Goal: Task Accomplishment & Management: Use online tool/utility

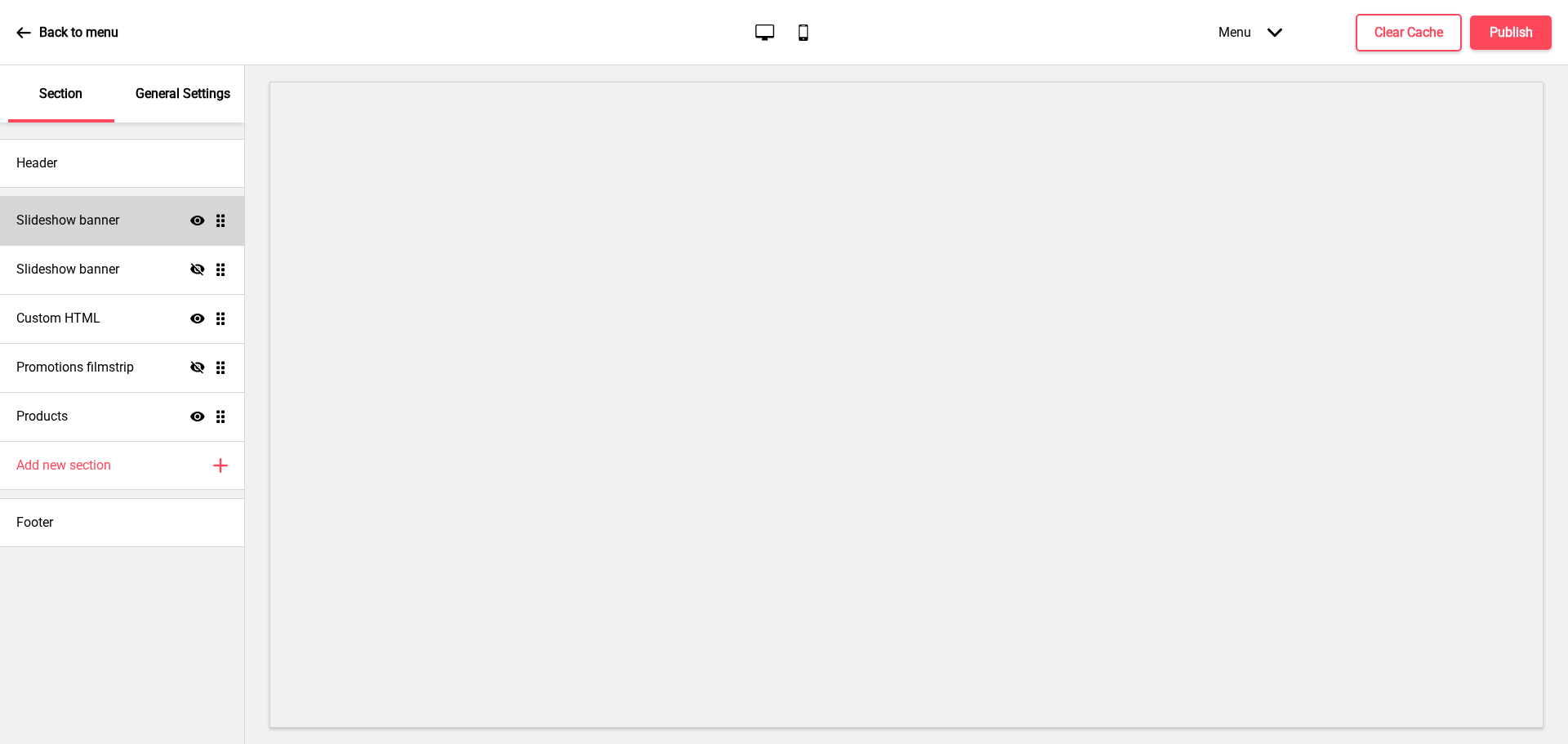
click at [108, 217] on h4 "Slideshow banner" at bounding box center [68, 221] width 103 height 18
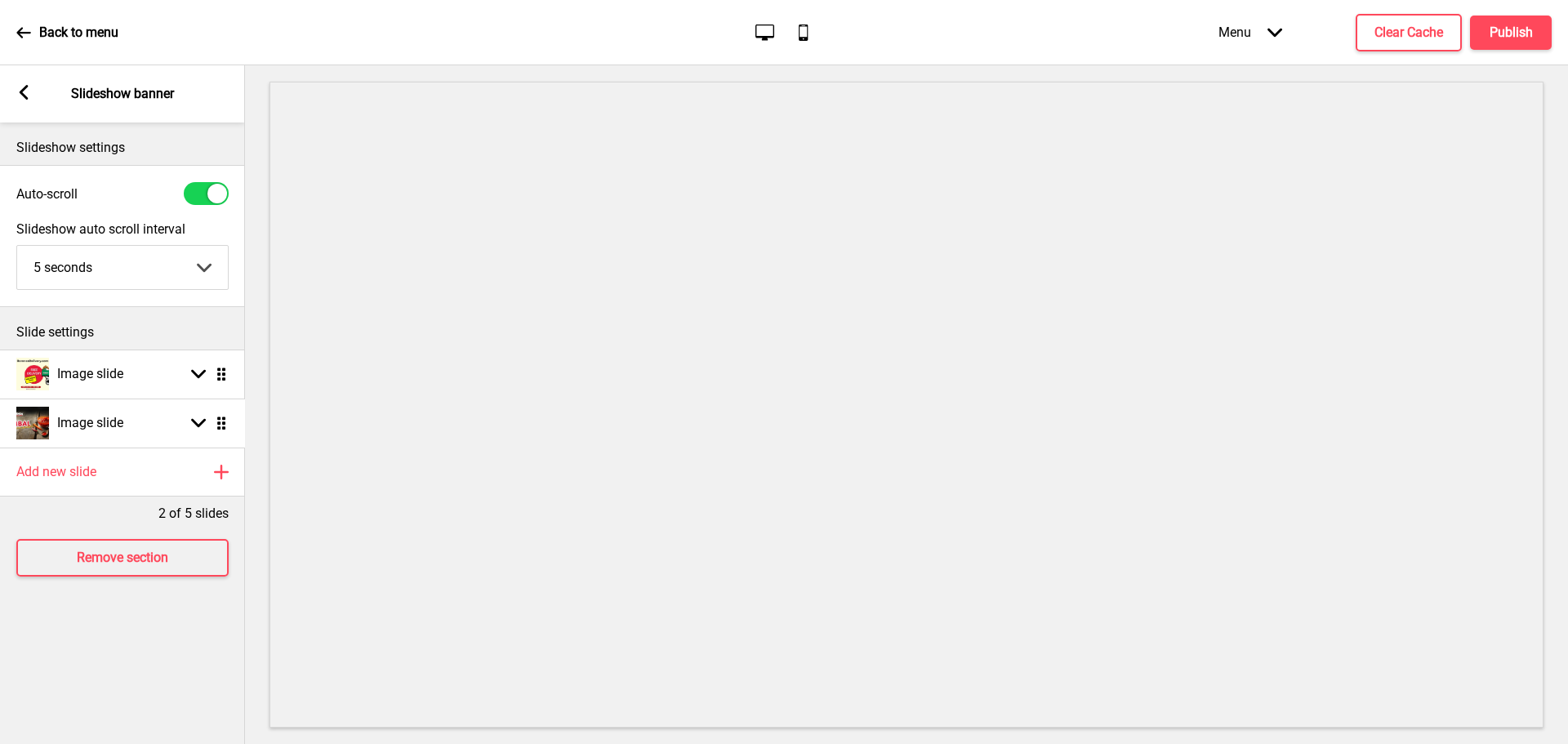
click at [214, 430] on ul "Image slide Arrow down Drag Image slide Arrow down Drag" at bounding box center [122, 399] width 245 height 98
click at [202, 427] on rect at bounding box center [198, 423] width 15 height 15
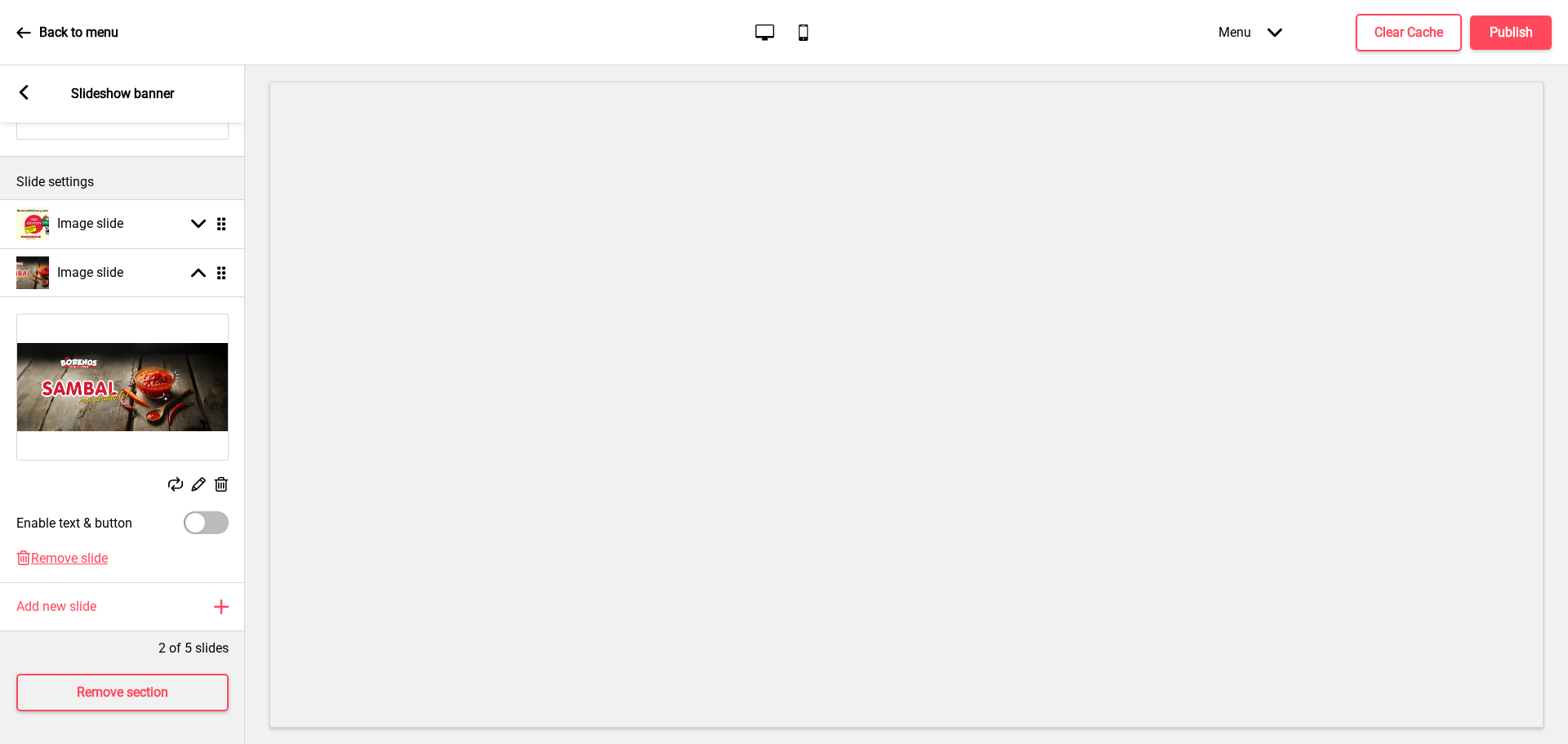
scroll to position [163, 0]
click at [218, 477] on icon at bounding box center [222, 484] width 14 height 15
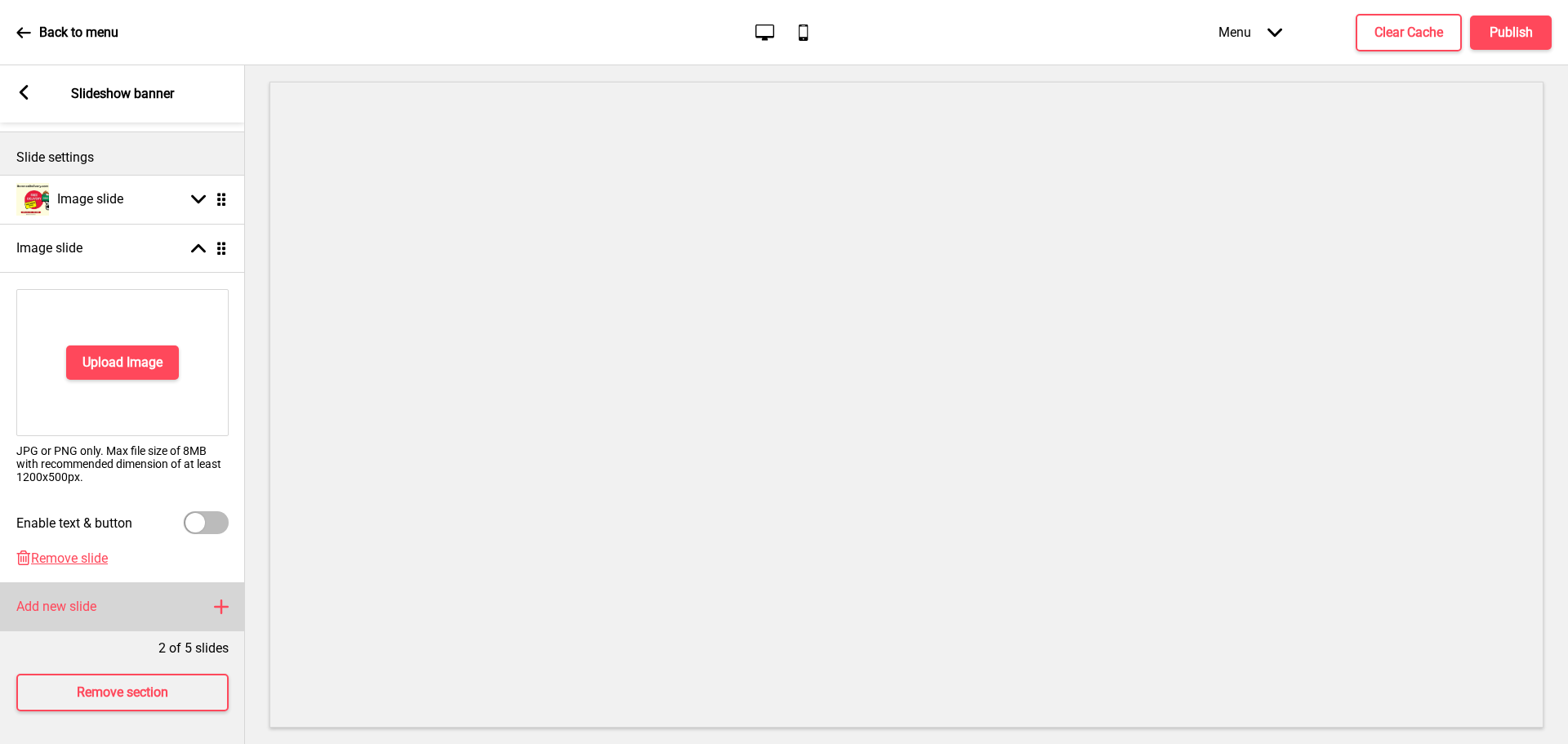
scroll to position [187, 0]
click at [90, 551] on span "Remove slide" at bounding box center [69, 558] width 77 height 16
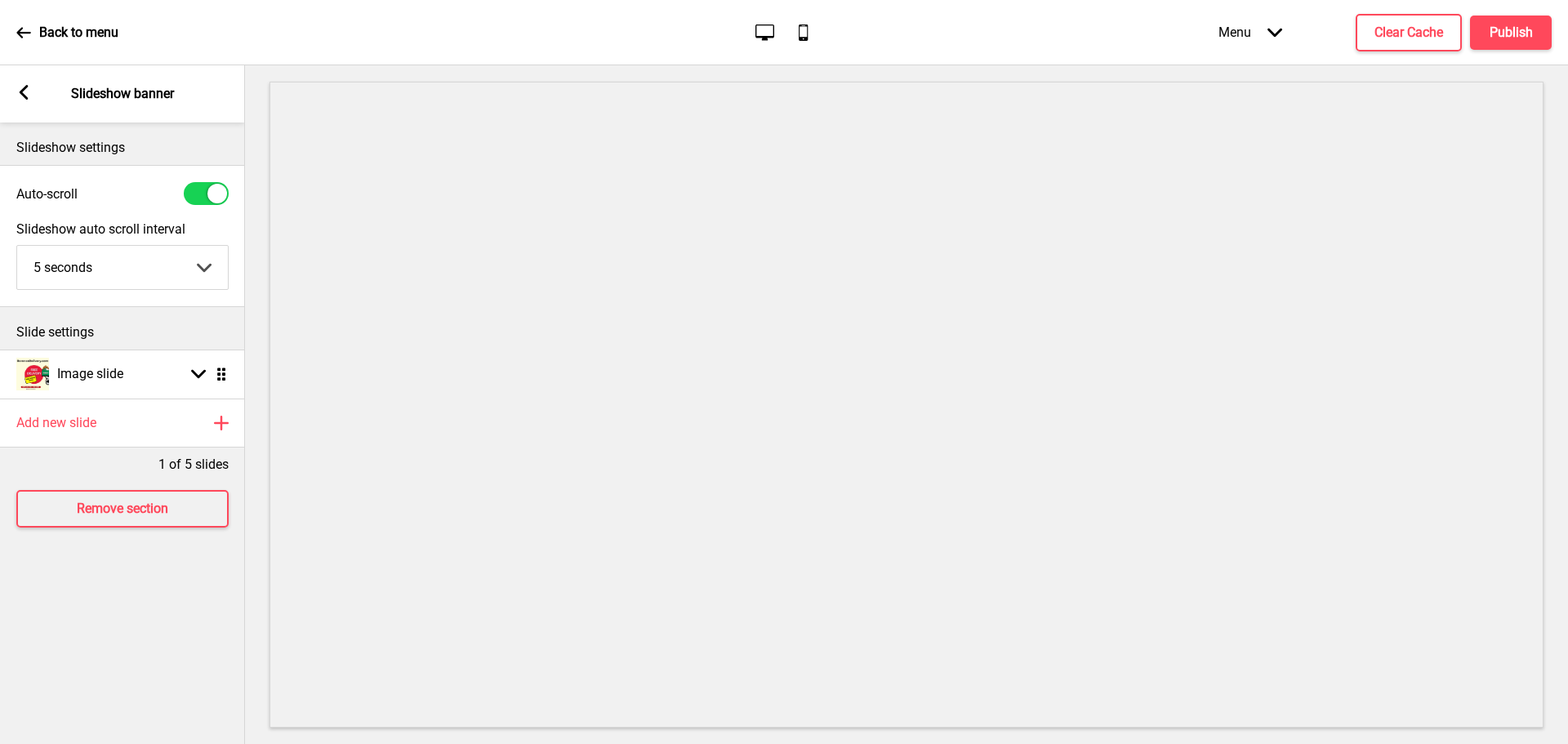
scroll to position [0, 0]
click at [1500, 30] on h4 "Publish" at bounding box center [1511, 32] width 43 height 18
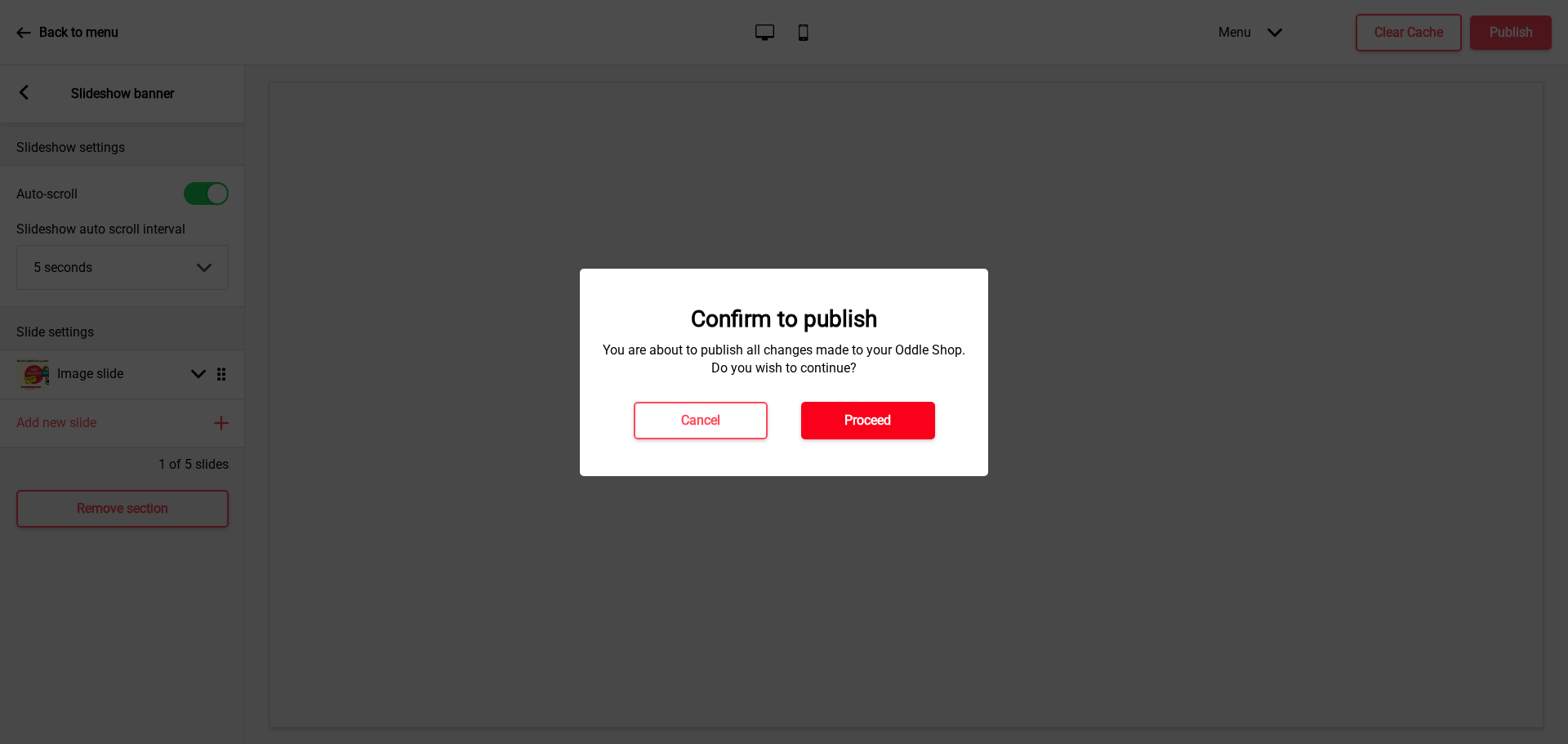
click at [845, 414] on h4 "Proceed" at bounding box center [867, 420] width 46 height 18
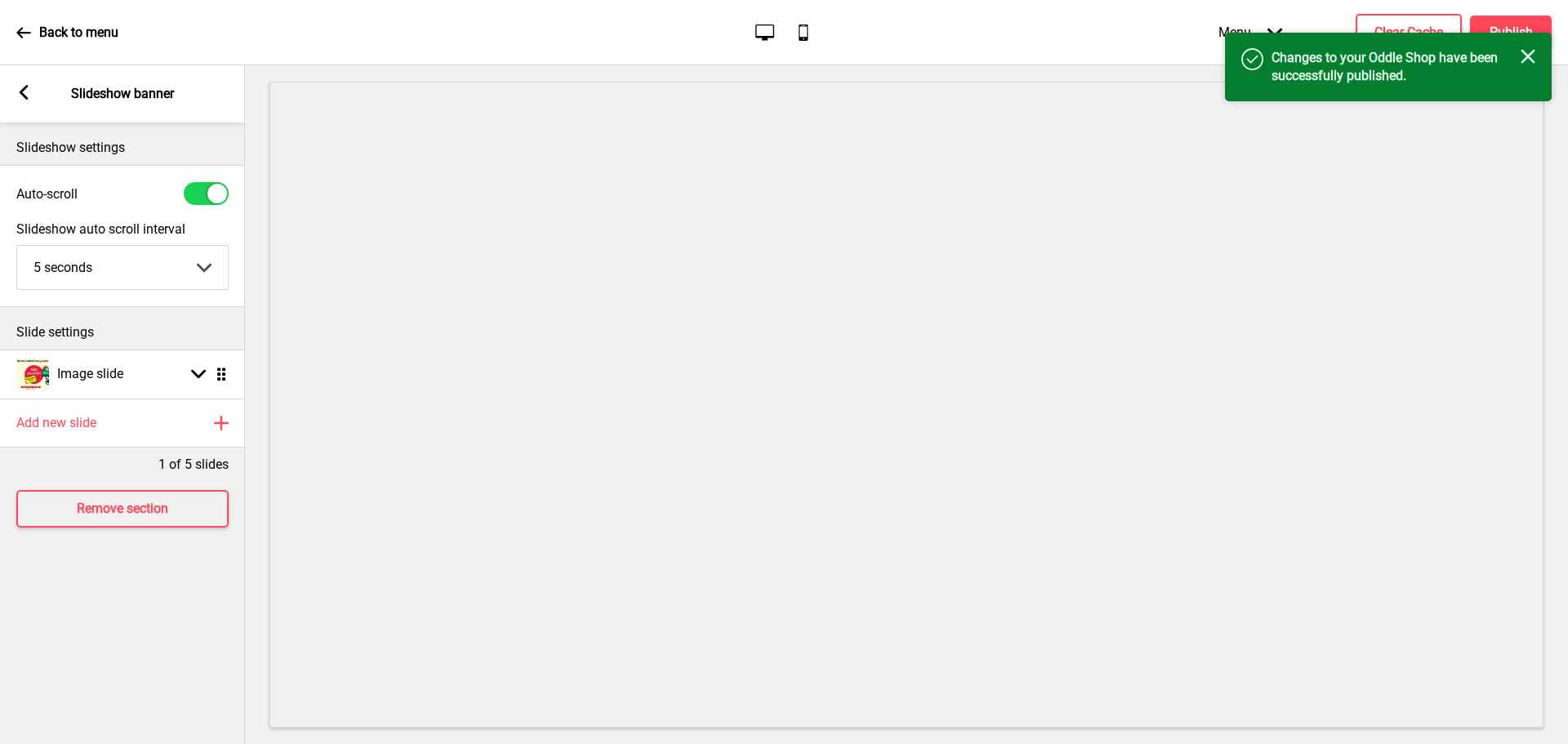
click at [1531, 53] on rect at bounding box center [1528, 56] width 15 height 15
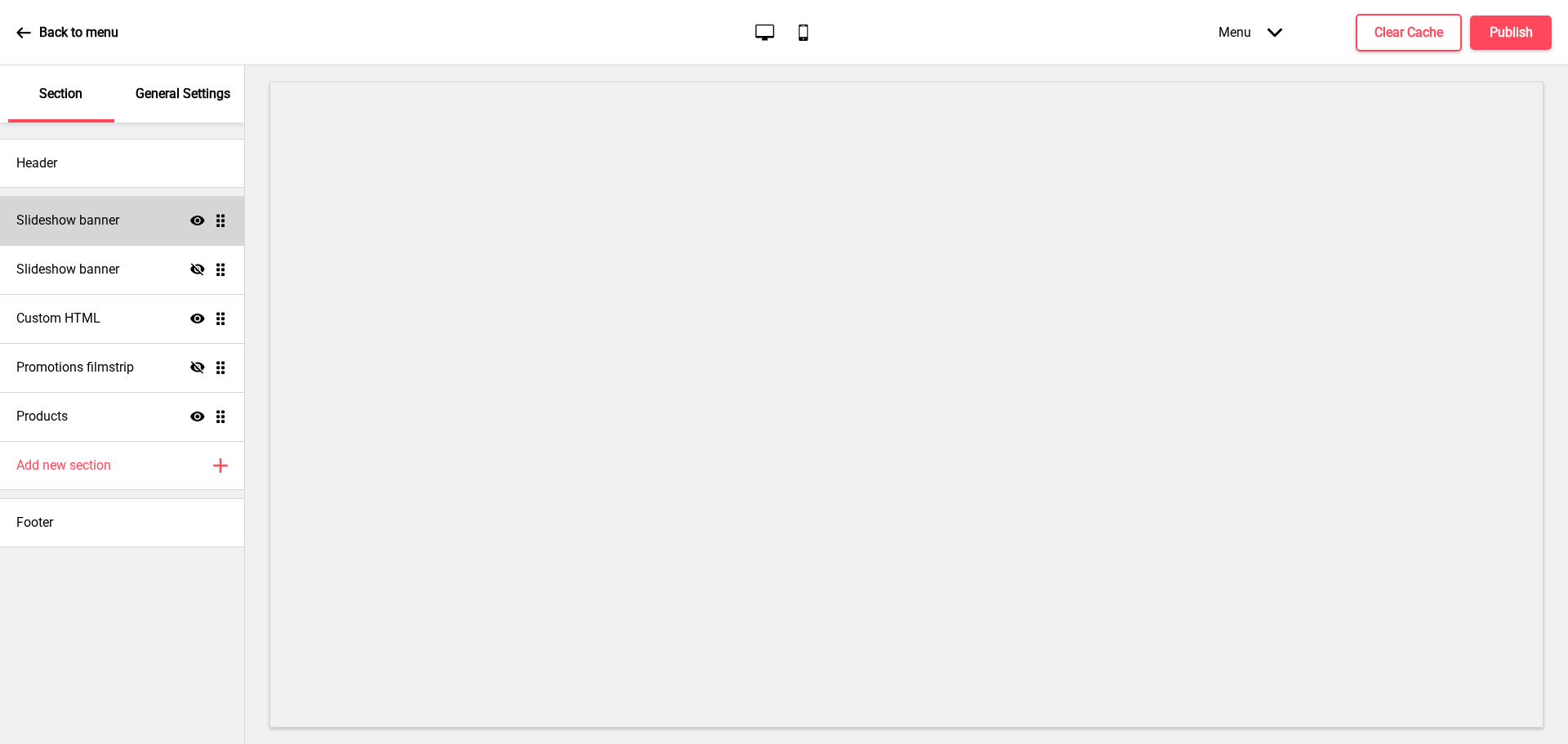
click at [216, 221] on ul "Slideshow banner Show Drag Slideshow banner Hide Drag Custom HTML Show Drag Pro…" at bounding box center [122, 319] width 244 height 245
click at [108, 222] on h4 "Slideshow banner" at bounding box center [68, 221] width 103 height 18
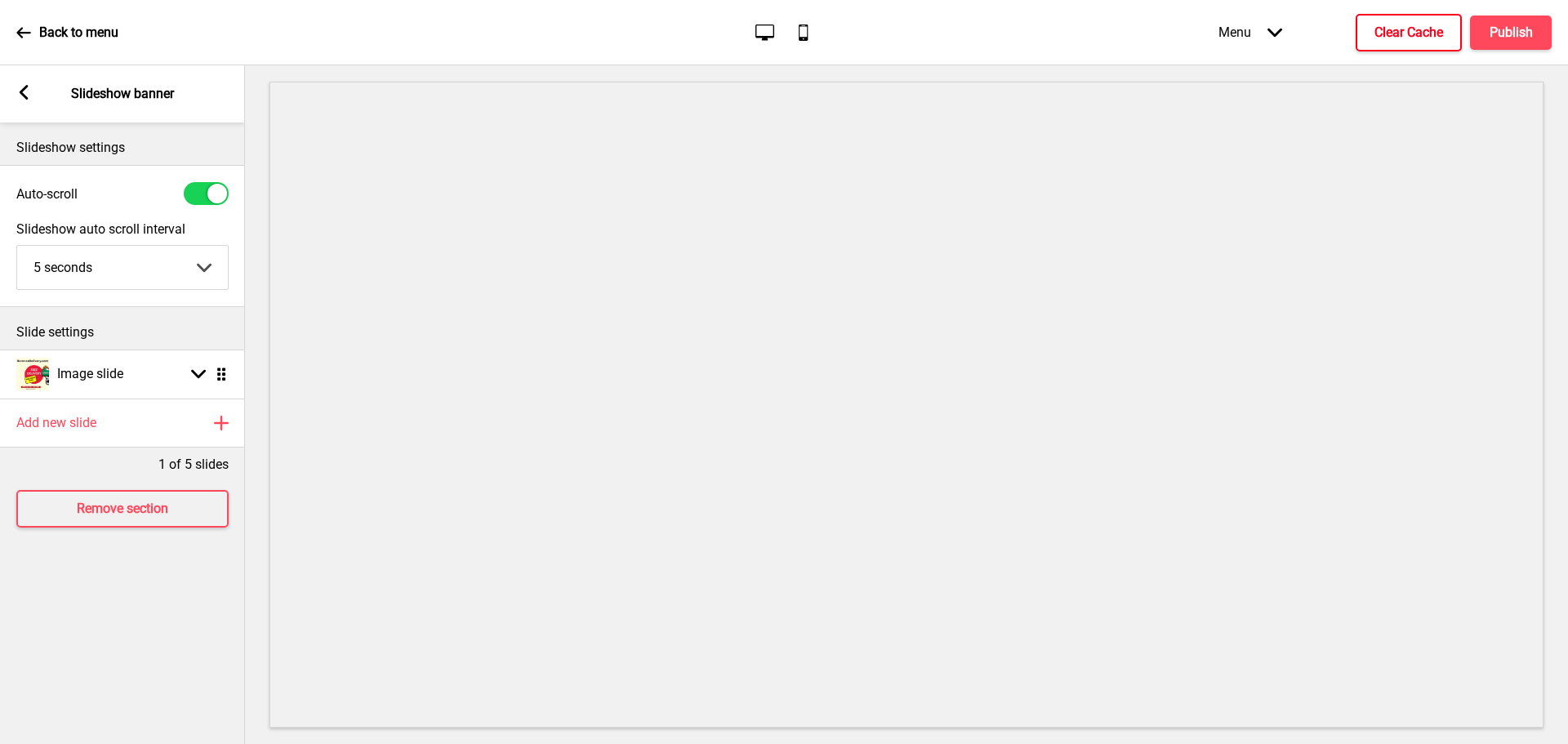
click at [1436, 43] on button "Clear Cache" at bounding box center [1409, 32] width 106 height 38
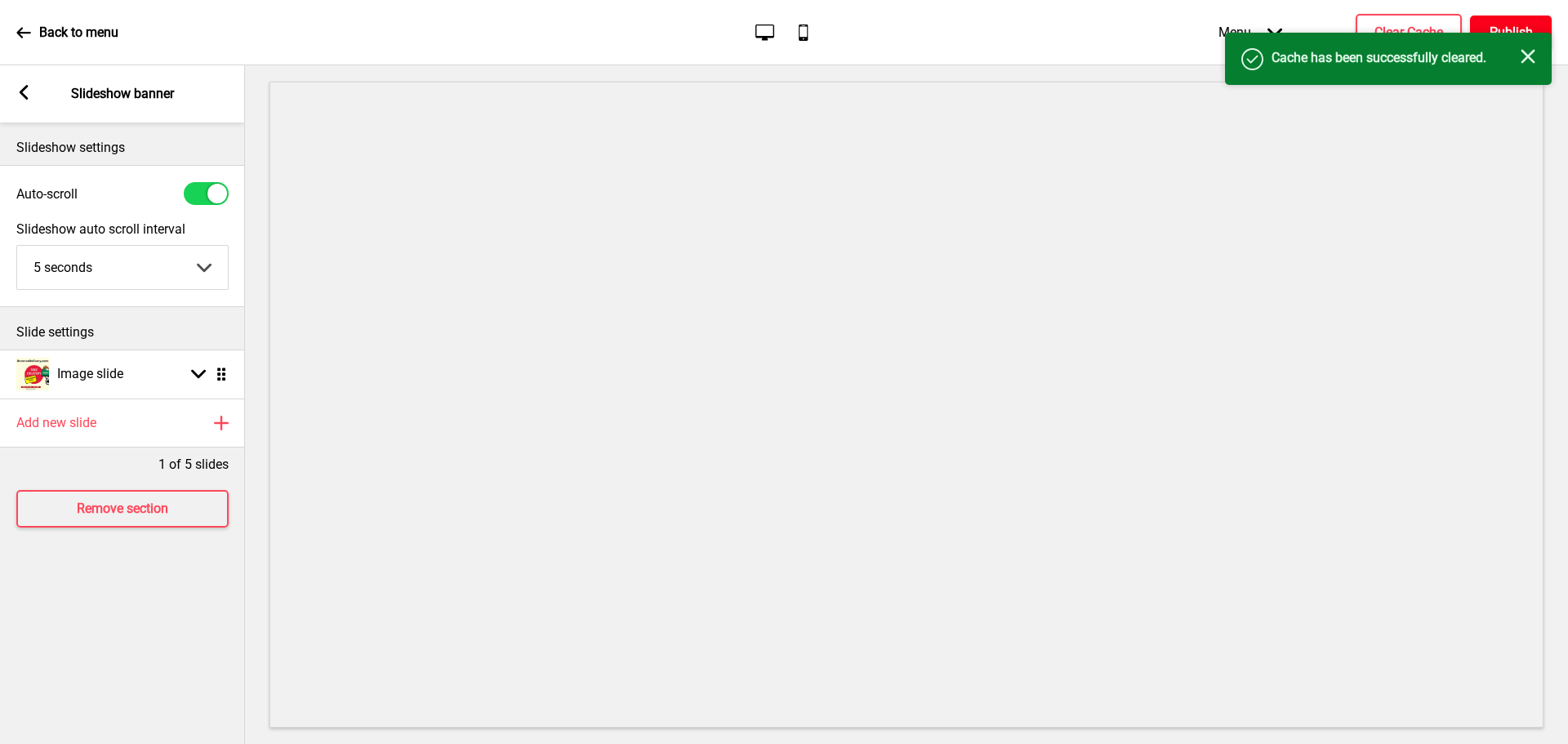
click at [1504, 19] on button "Publish" at bounding box center [1510, 32] width 81 height 34
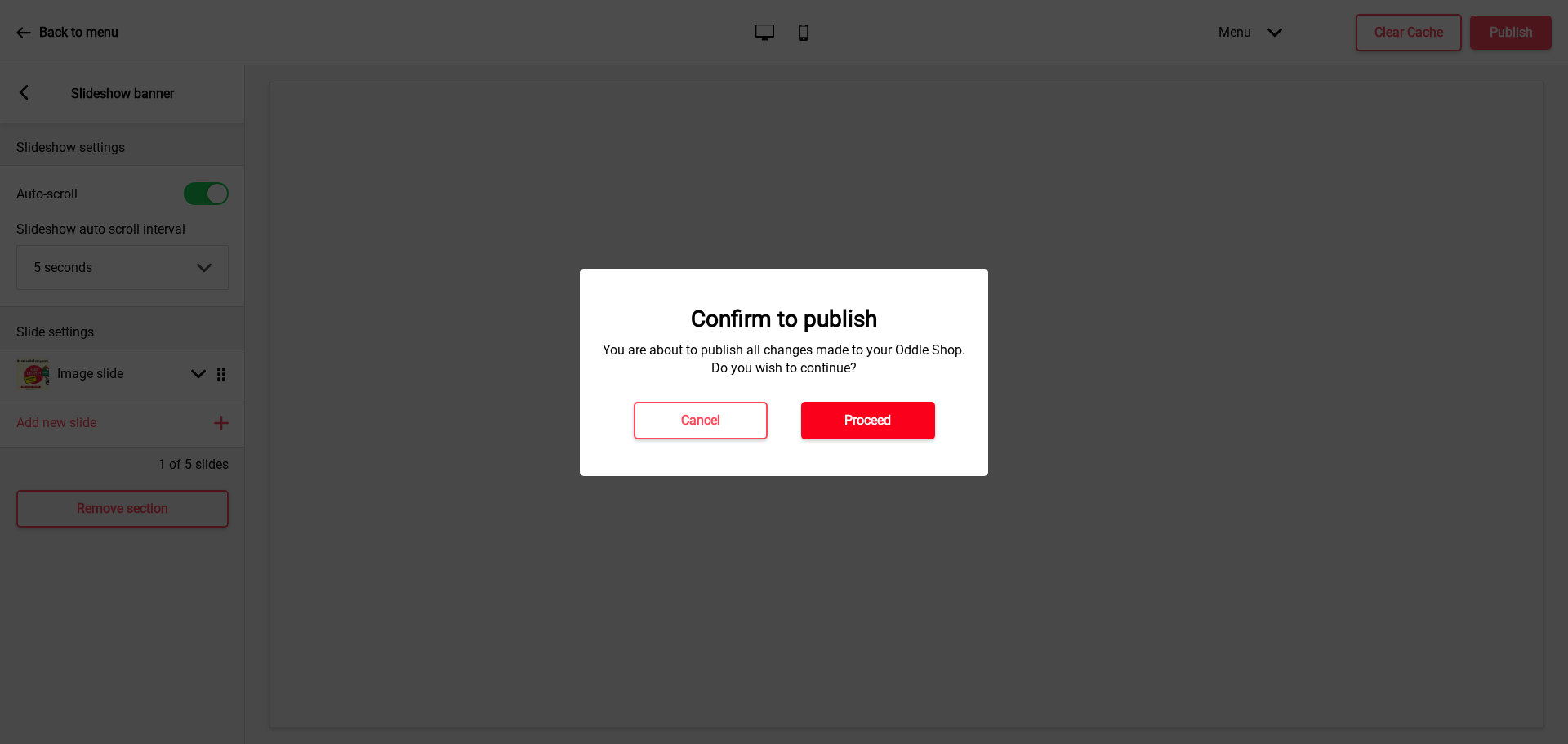
click at [876, 409] on button "Proceed" at bounding box center [868, 420] width 134 height 38
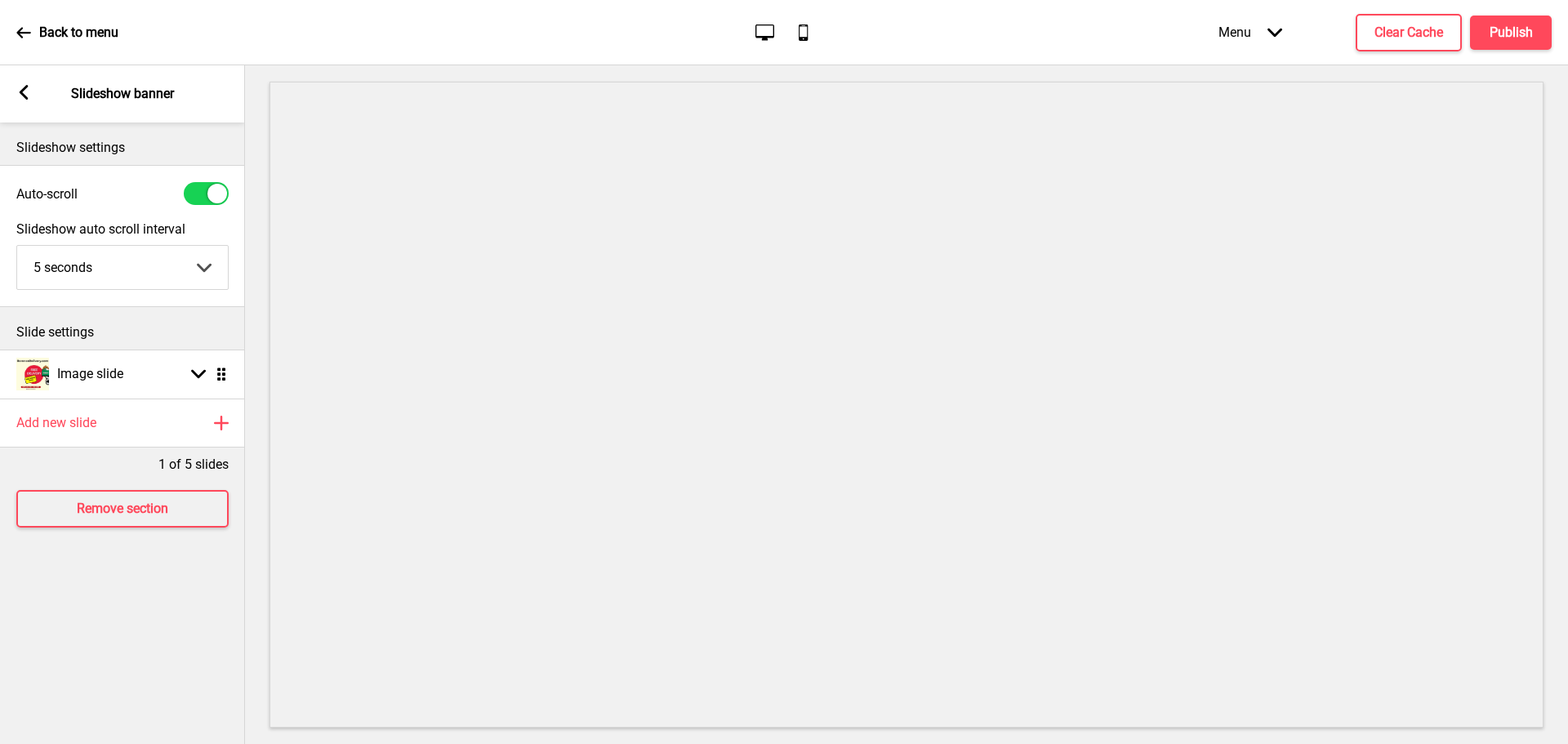
click at [42, 35] on p "Back to menu" at bounding box center [79, 32] width 80 height 18
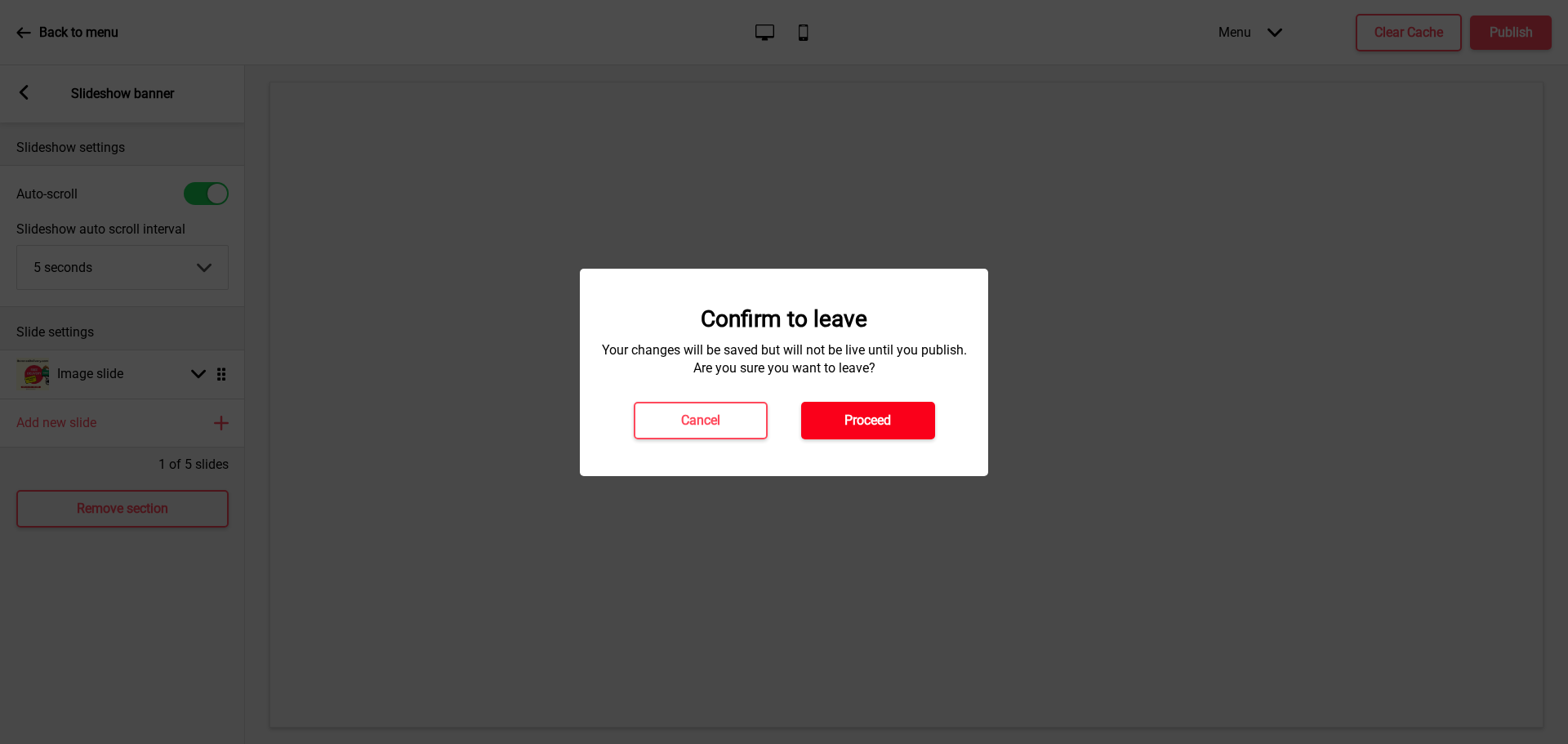
click at [851, 424] on h4 "Proceed" at bounding box center [867, 420] width 46 height 18
